Goal: Information Seeking & Learning: Learn about a topic

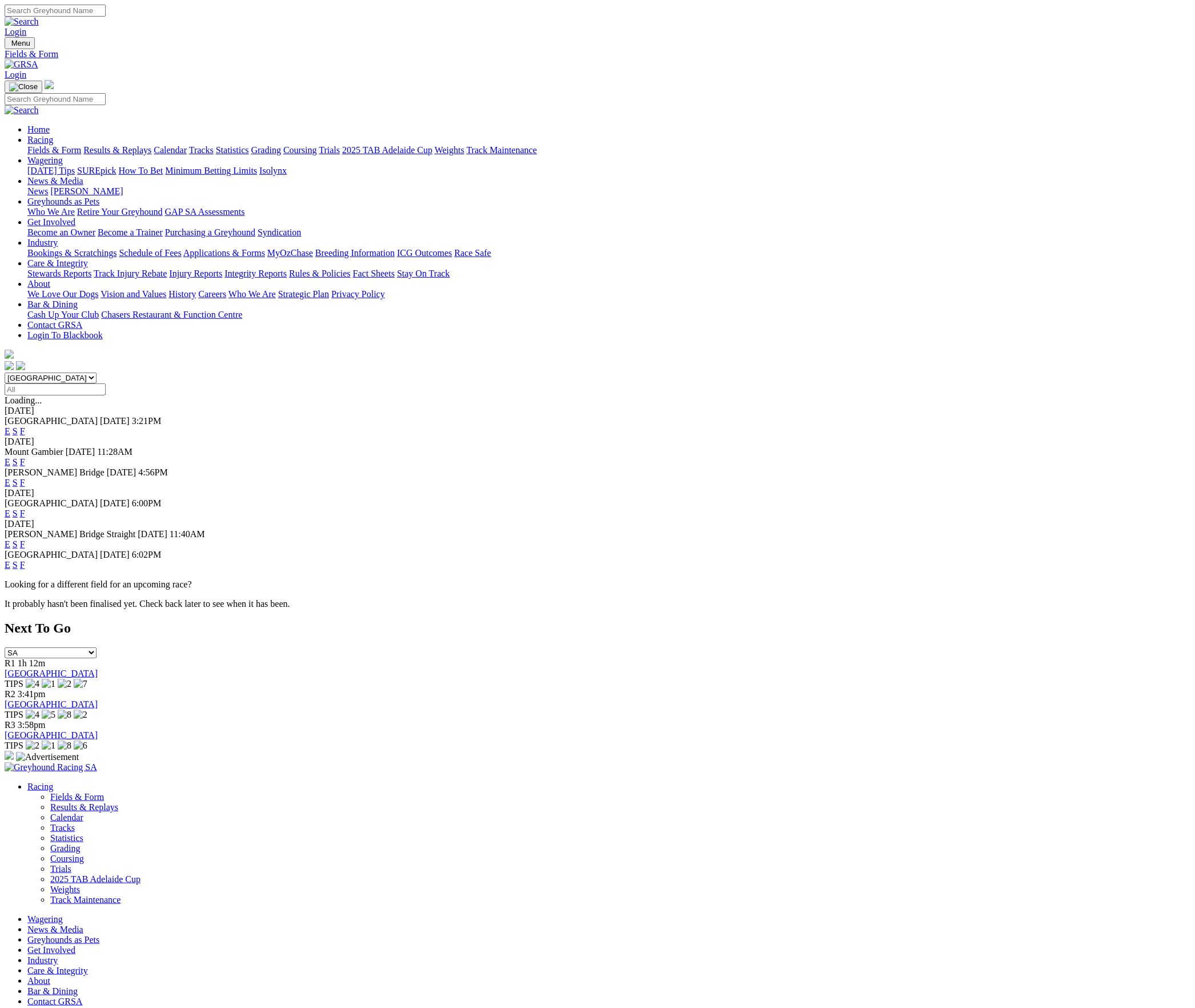
click at [97, 373] on select "South Australia New South Wales Northern Territory Queensland Tasmania Victoria…" at bounding box center [50, 378] width 92 height 11
select select "QLD"
click at [97, 373] on select "South Australia New South Wales Northern Territory Queensland Tasmania Victoria…" at bounding box center [50, 378] width 92 height 11
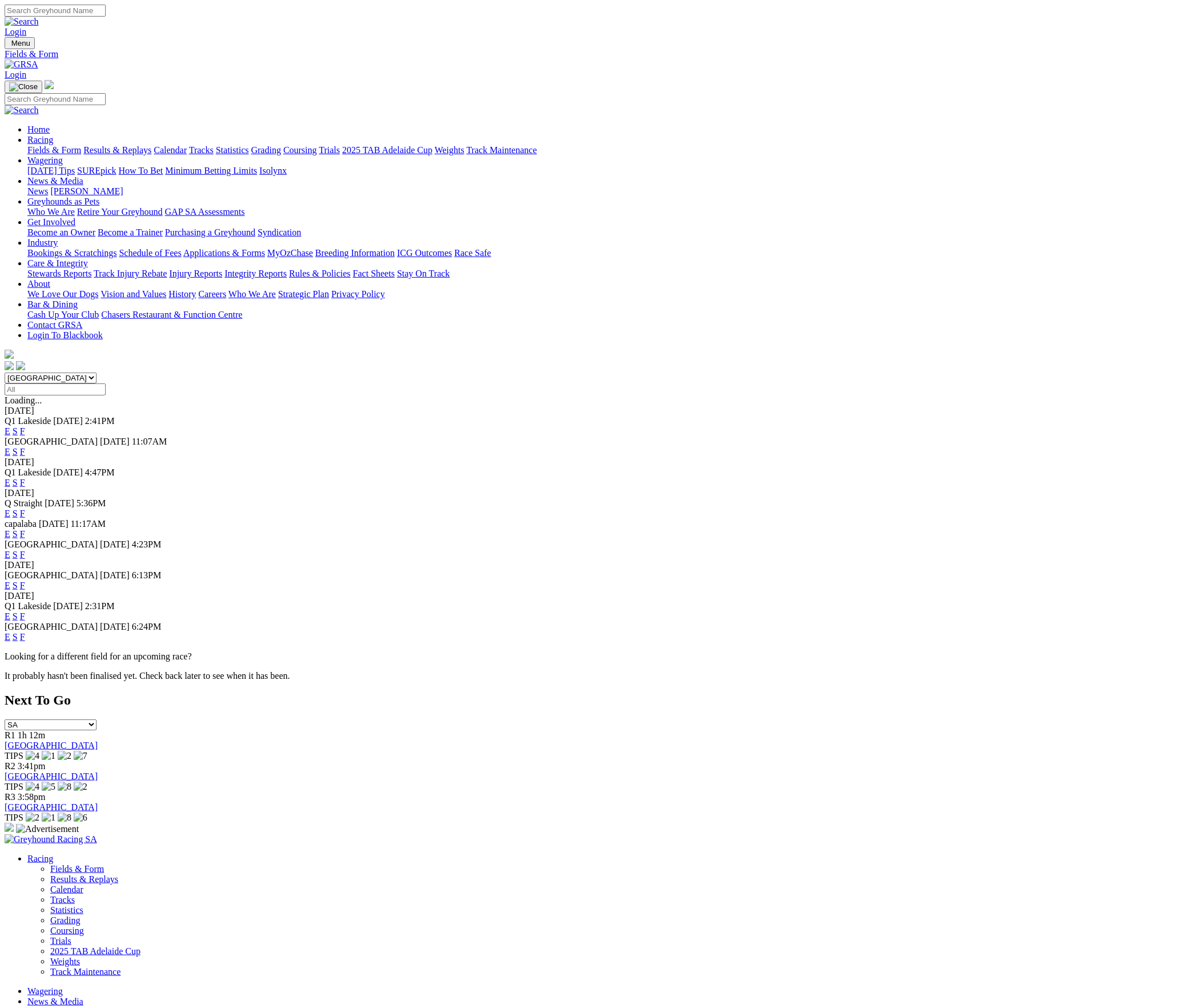
click at [18, 580] on link "S" at bounding box center [15, 585] width 5 height 10
click at [10, 580] on link "E" at bounding box center [7, 585] width 6 height 10
click at [132, 253] on body "Login Menu Fields & Form Login Home Racing Fields & Form Results & Replays Cale…" at bounding box center [597, 1011] width 1186 height 2014
click at [18, 580] on link "S" at bounding box center [15, 585] width 5 height 10
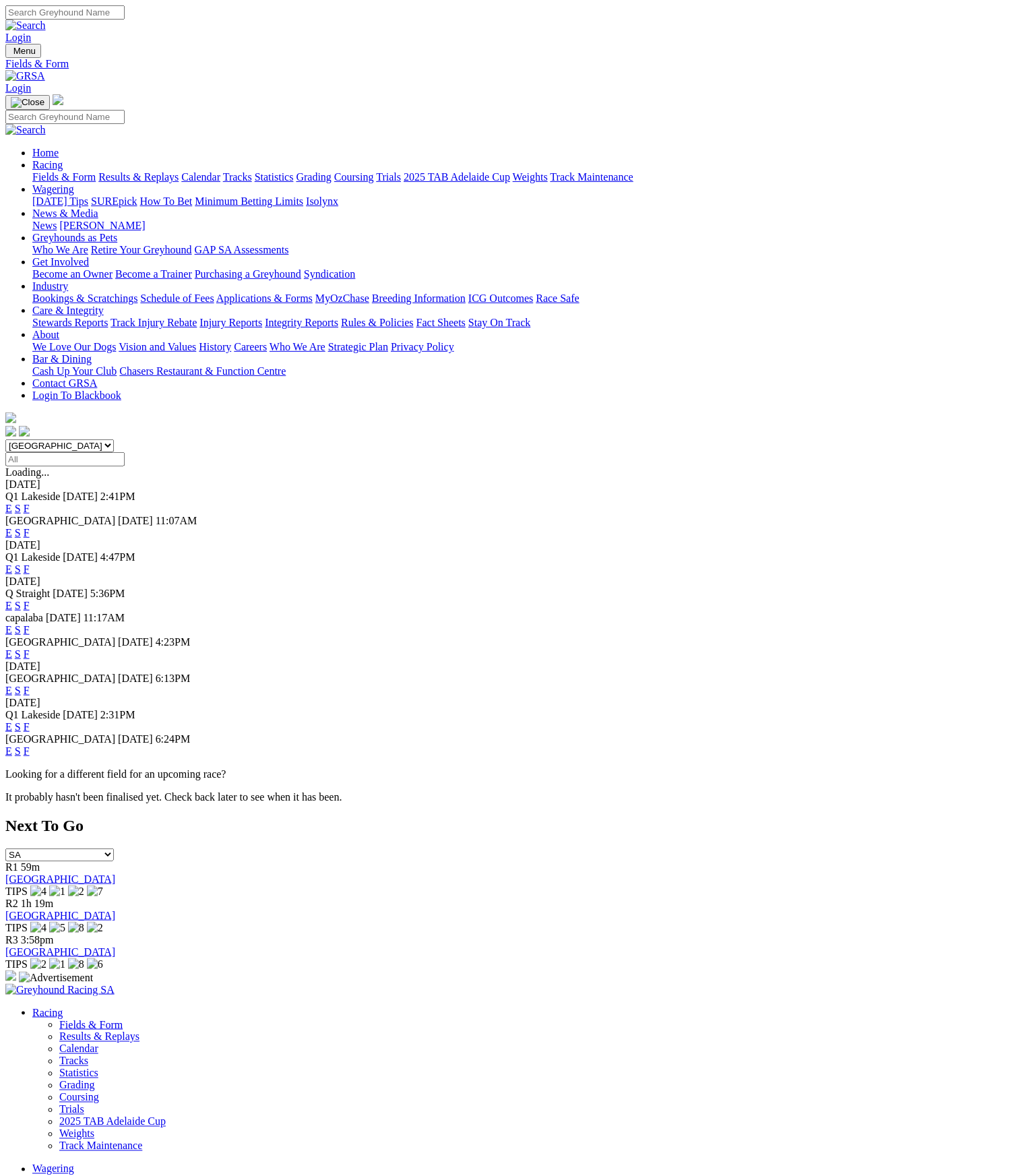
click at [21, 563] on link "S" at bounding box center [17, 569] width 6 height 12
click at [21, 685] on link "S" at bounding box center [17, 690] width 6 height 12
